Goal: Task Accomplishment & Management: Manage account settings

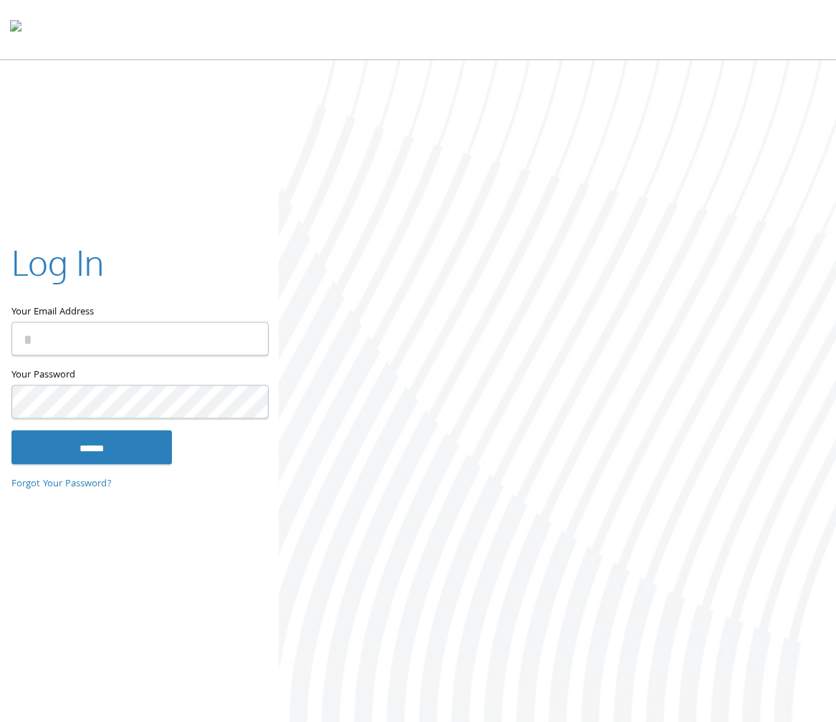
click at [57, 344] on input "Your Email Address" at bounding box center [139, 340] width 257 height 34
type input "**********"
click at [11, 431] on input "******" at bounding box center [91, 448] width 161 height 34
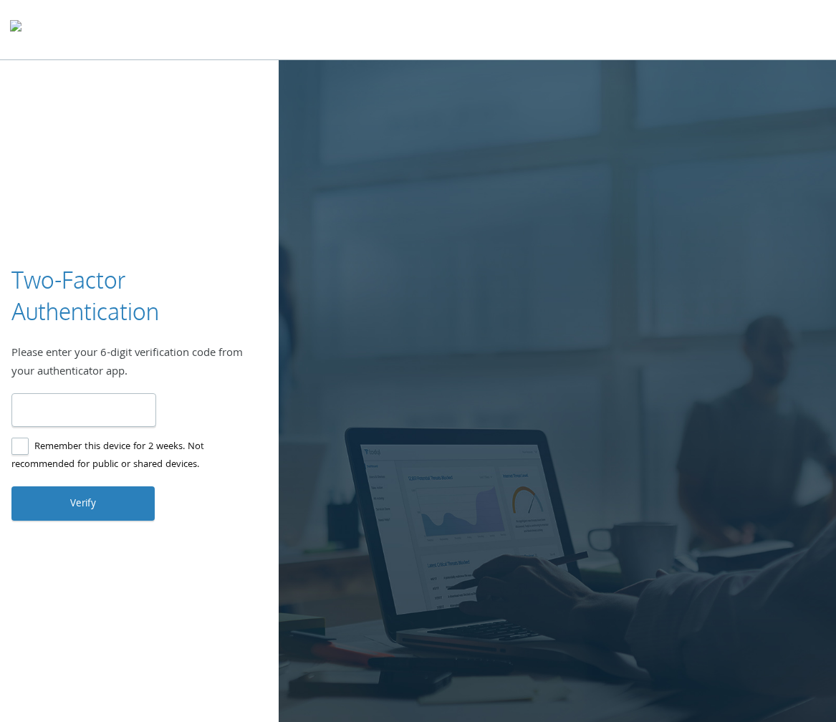
click at [80, 416] on input "number" at bounding box center [83, 410] width 145 height 34
